Goal: Task Accomplishment & Management: Complete application form

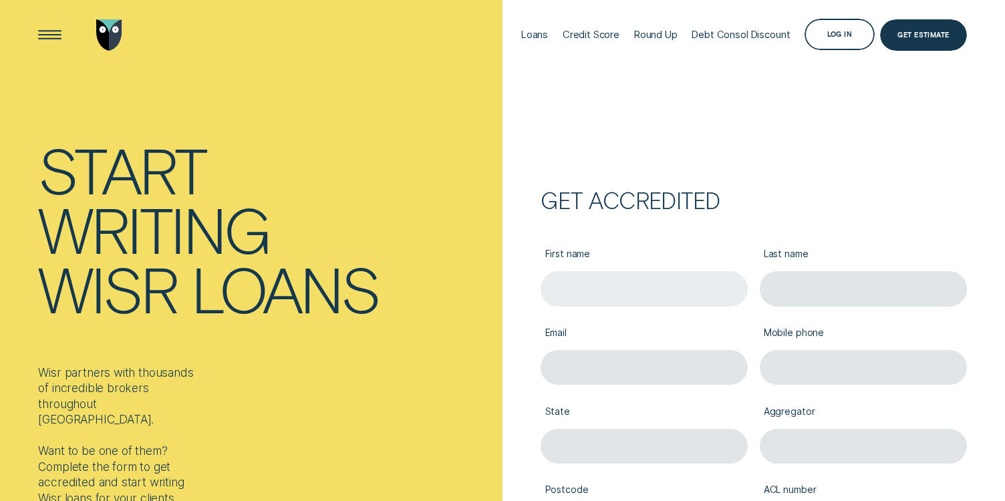
click at [569, 287] on input "First name" at bounding box center [643, 288] width 207 height 35
type input "[PERSON_NAME]"
type input "Culloden"
type input "[PERSON_NAME][EMAIL_ADDRESS][DOMAIN_NAME]"
type input "0424700007"
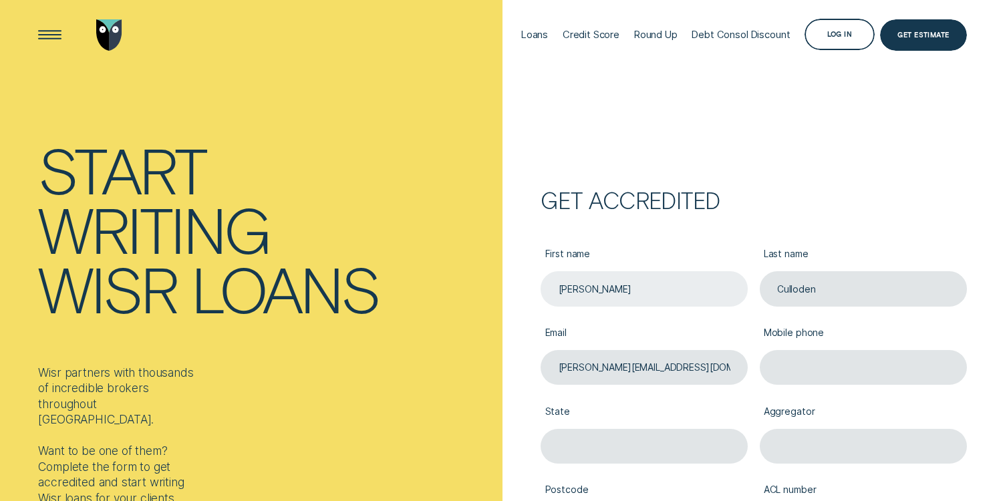
type input "VIC"
type input "3166"
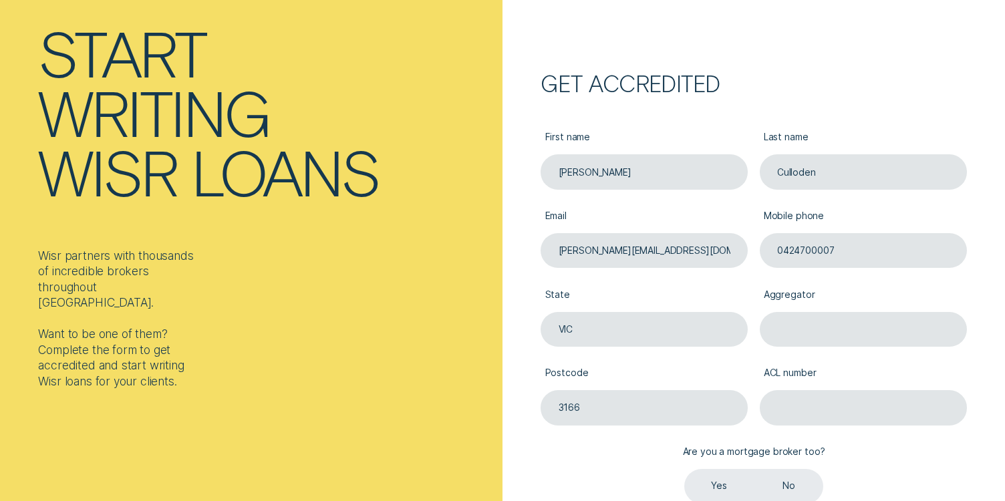
scroll to position [119, 0]
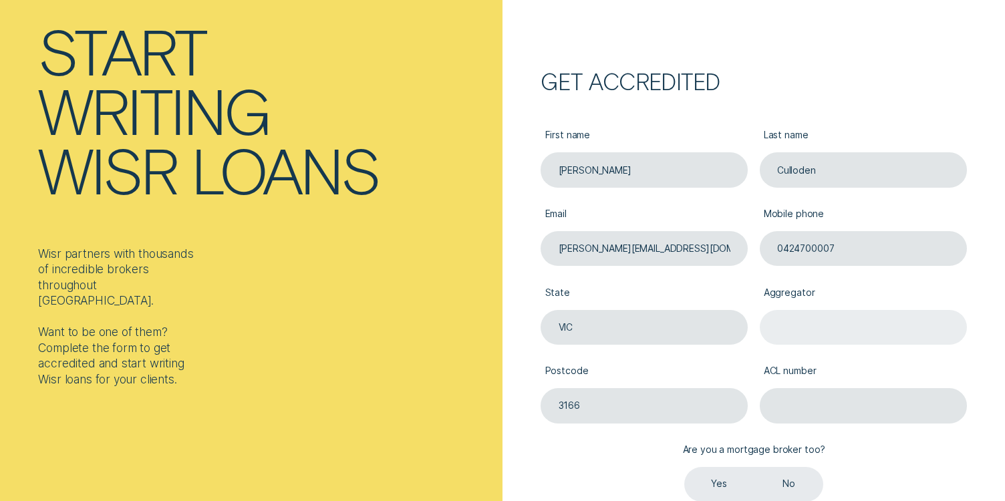
click at [782, 339] on input "Aggregator" at bounding box center [863, 327] width 207 height 35
click at [796, 327] on input "Aggregator" at bounding box center [863, 327] width 207 height 35
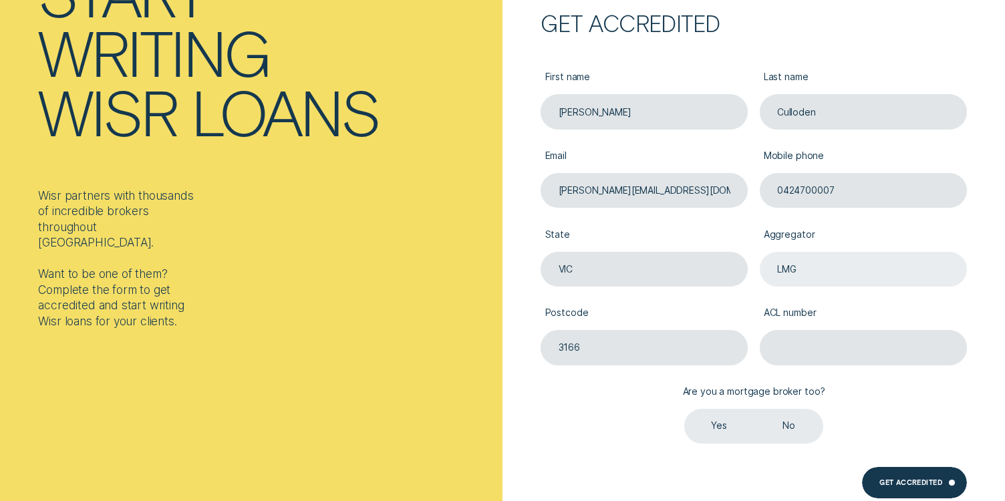
scroll to position [185, 0]
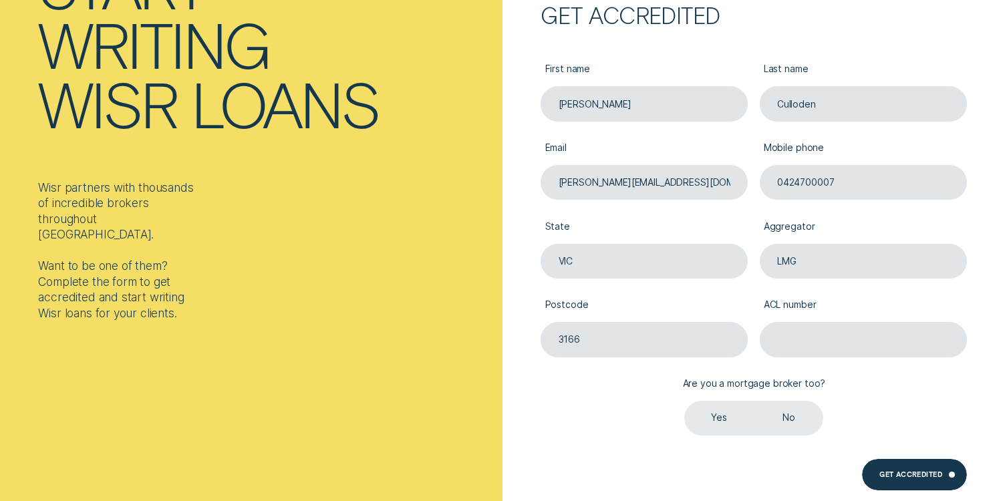
type input "LMG"
click at [709, 420] on label "Yes" at bounding box center [718, 418] width 69 height 35
click at [684, 401] on input "Yes" at bounding box center [684, 401] width 0 height 0
click at [826, 349] on input "ACL number" at bounding box center [863, 339] width 207 height 35
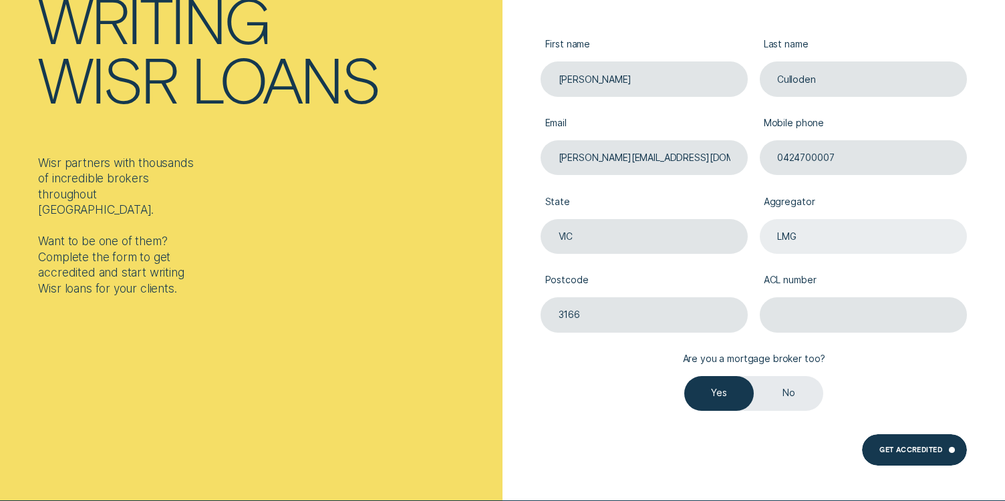
scroll to position [309, 0]
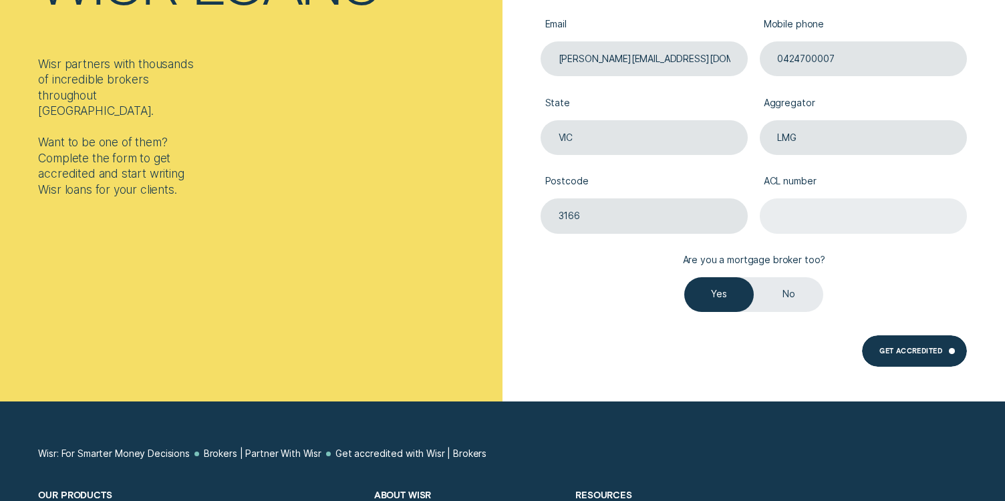
click at [830, 208] on input "ACL number" at bounding box center [863, 215] width 207 height 35
paste input "517192"
type input "517192"
click at [893, 349] on div "Get Accredited" at bounding box center [910, 352] width 63 height 6
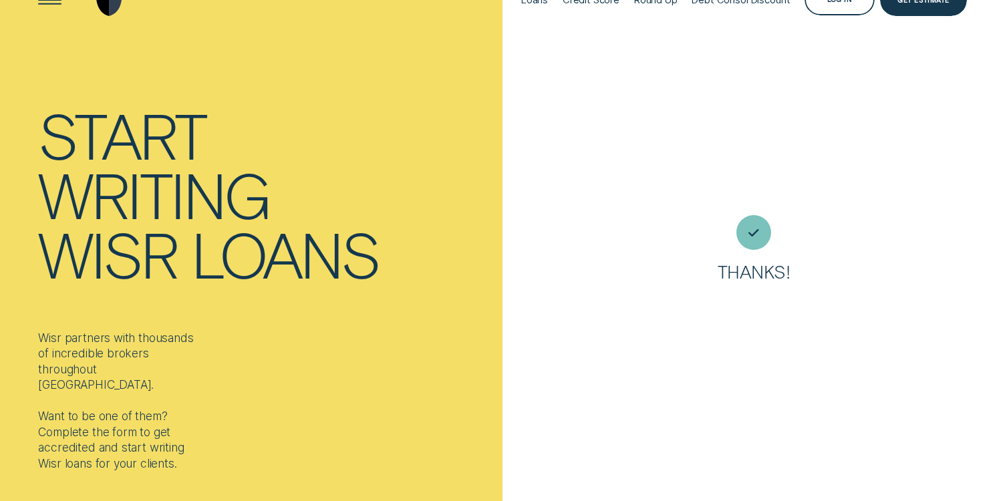
scroll to position [0, 0]
